Goal: Check status

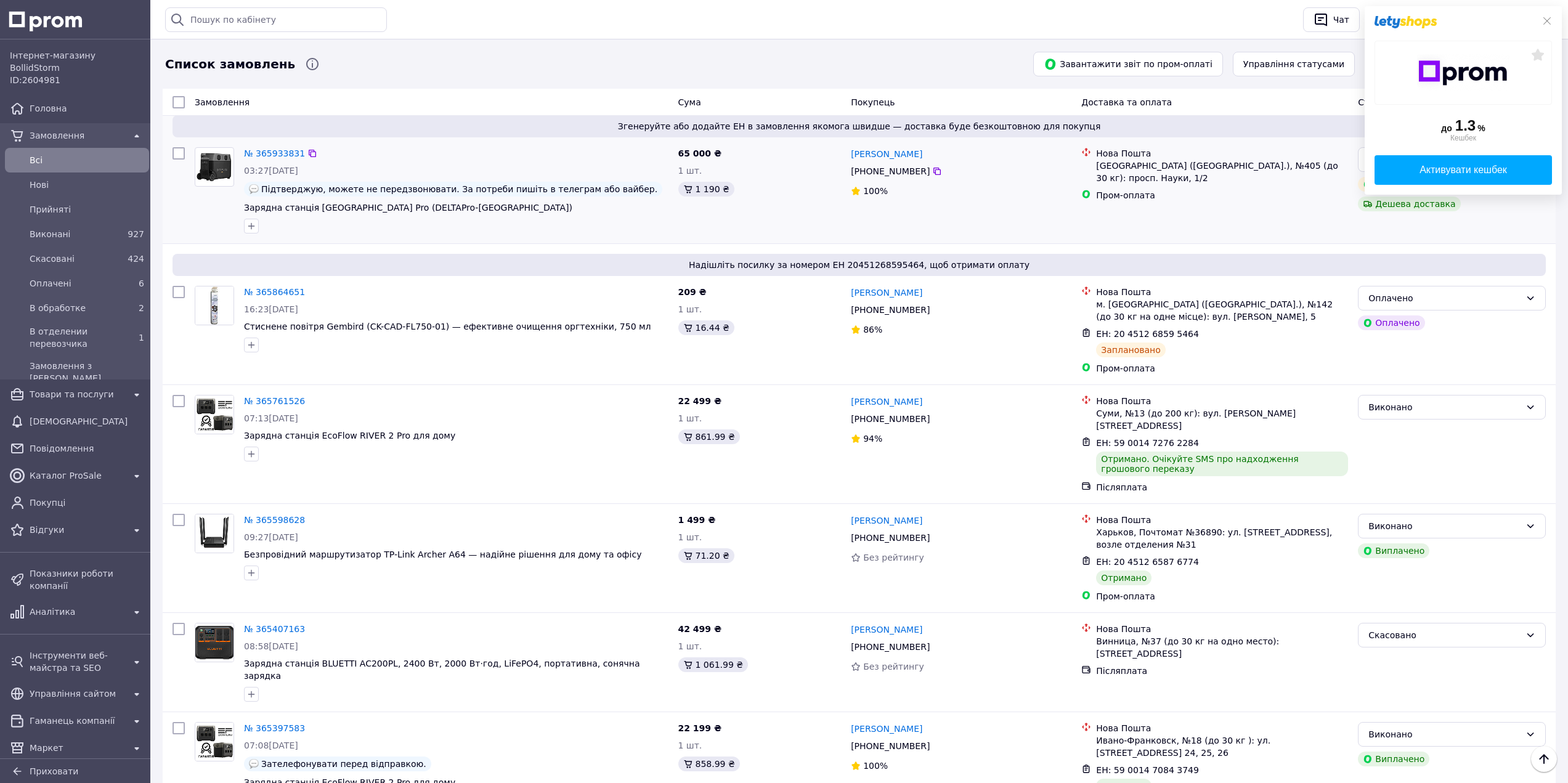
scroll to position [431, 0]
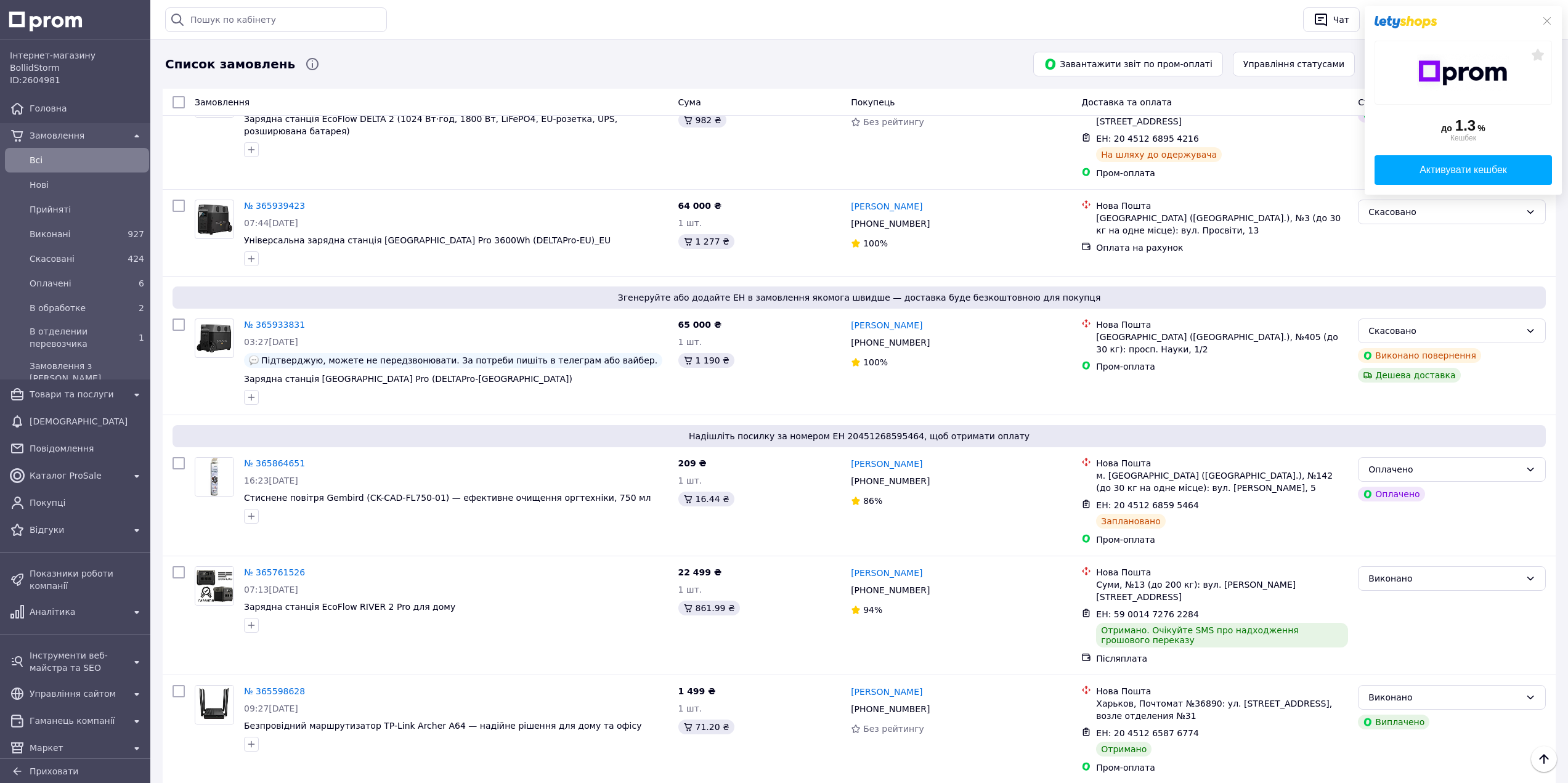
scroll to position [246, 0]
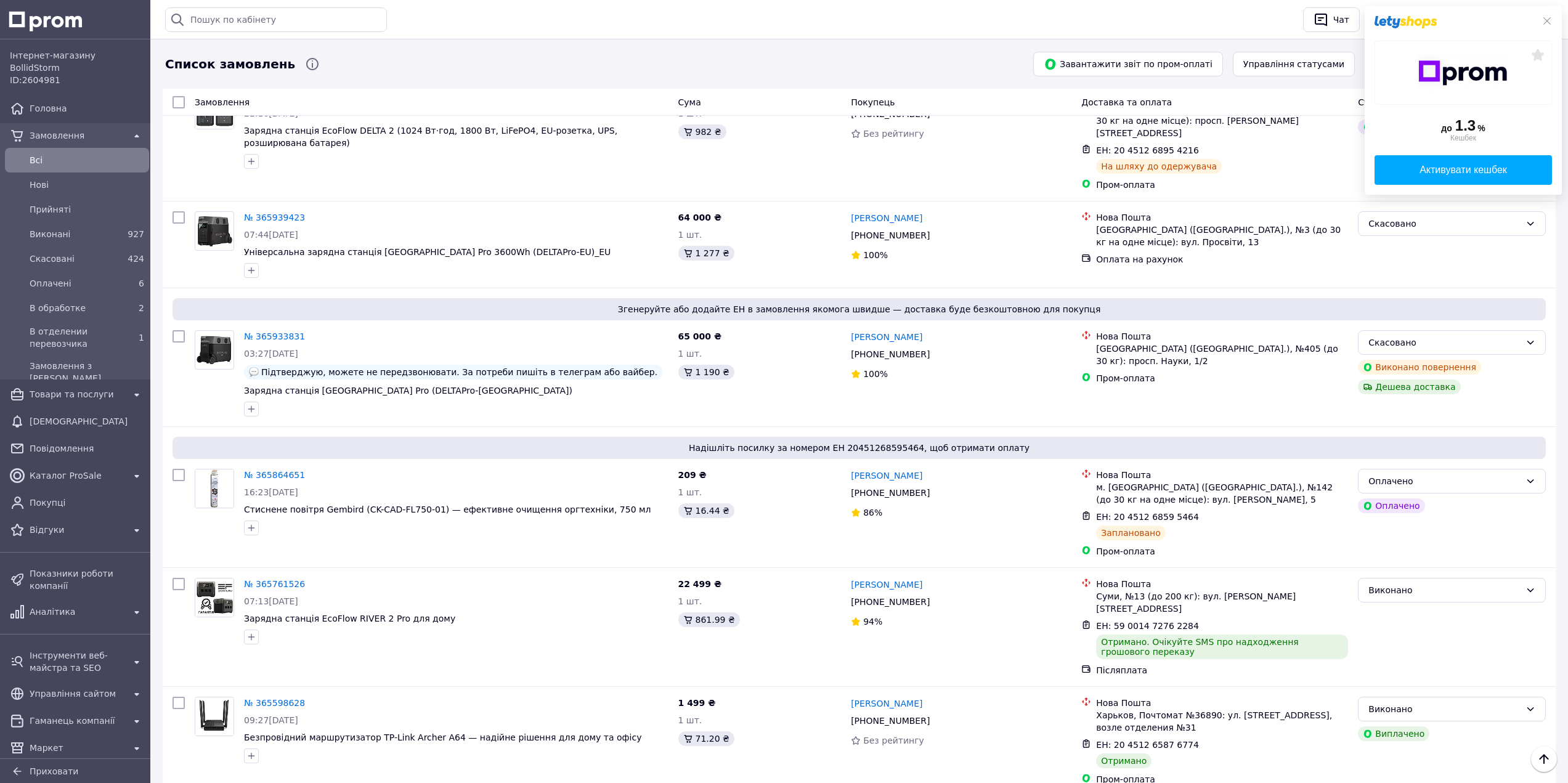
click at [1548, 19] on icon at bounding box center [1546, 21] width 10 height 10
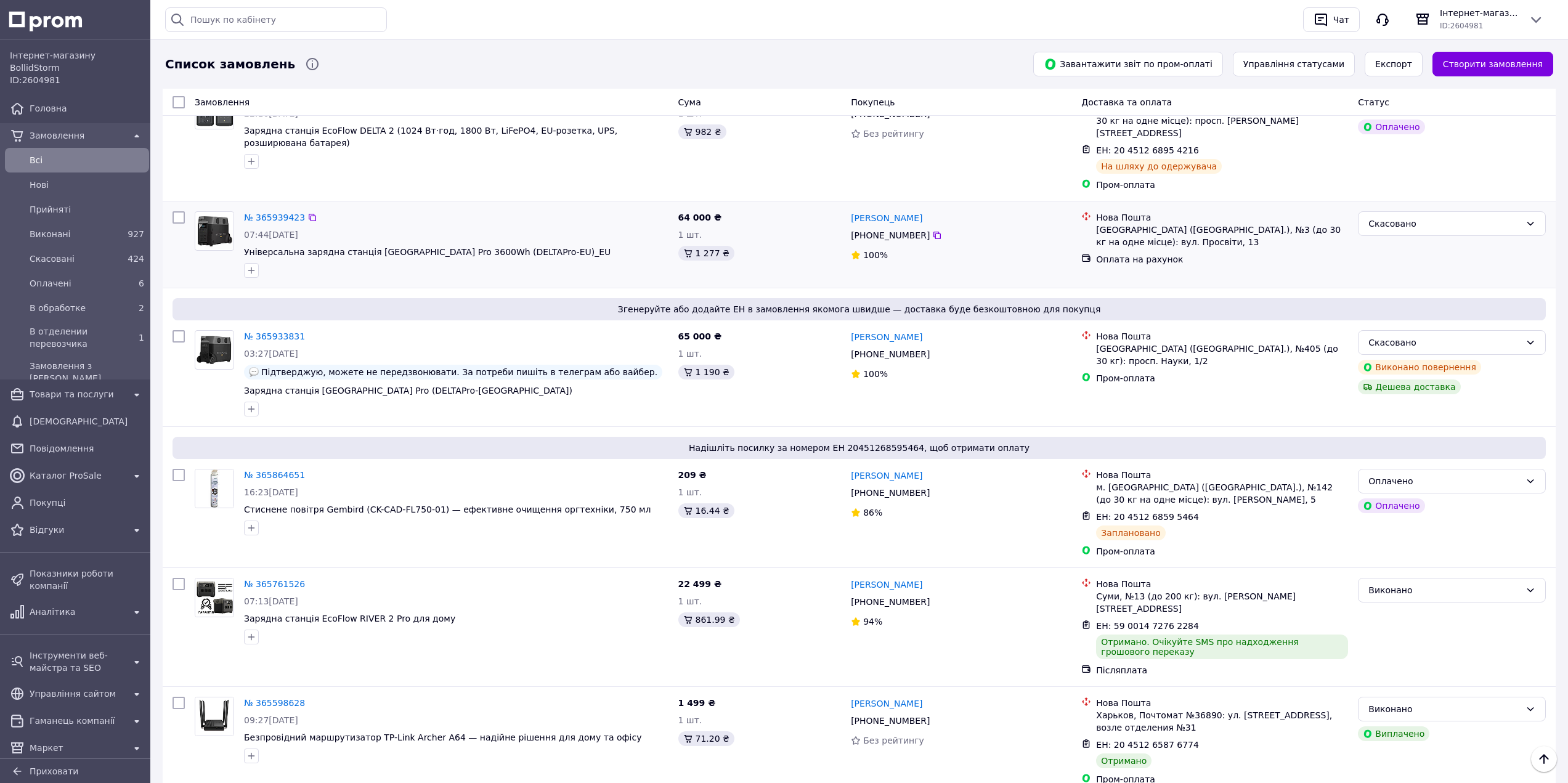
scroll to position [0, 0]
